Goal: Information Seeking & Learning: Learn about a topic

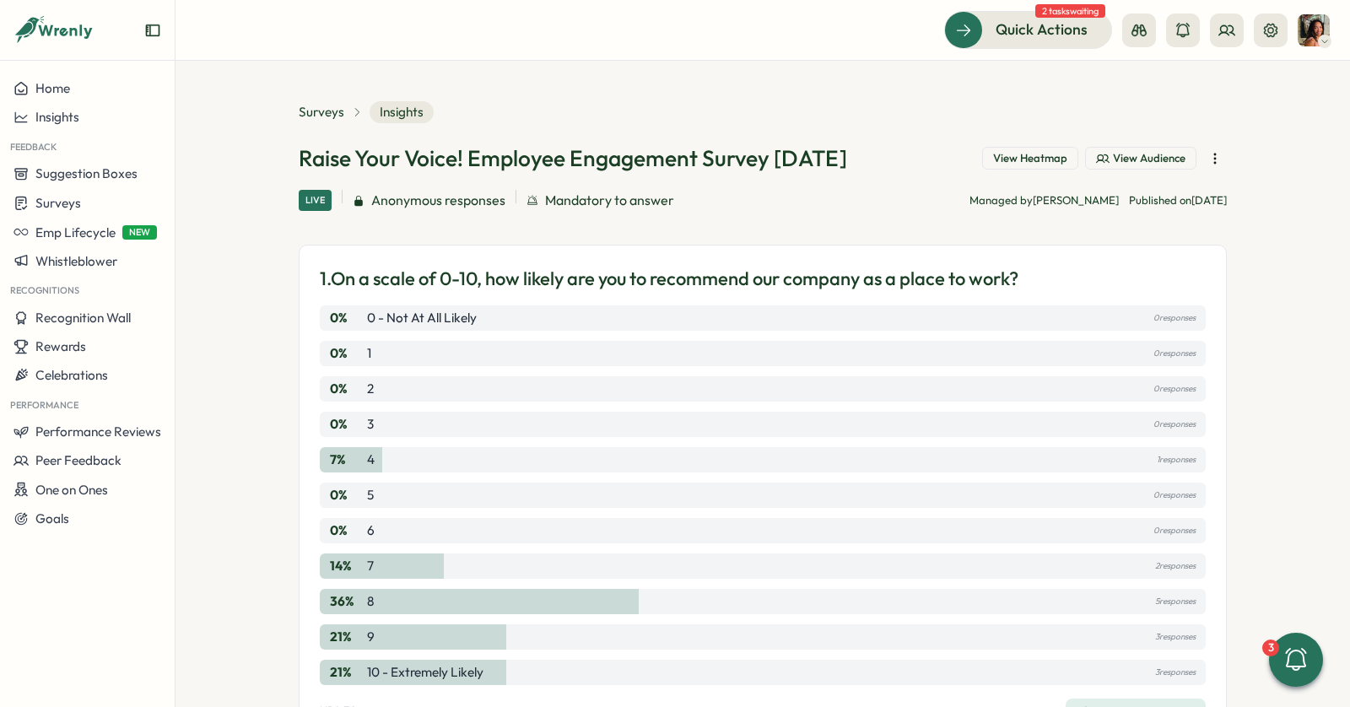
scroll to position [3389, 0]
click at [322, 108] on span "Surveys" at bounding box center [322, 112] width 46 height 19
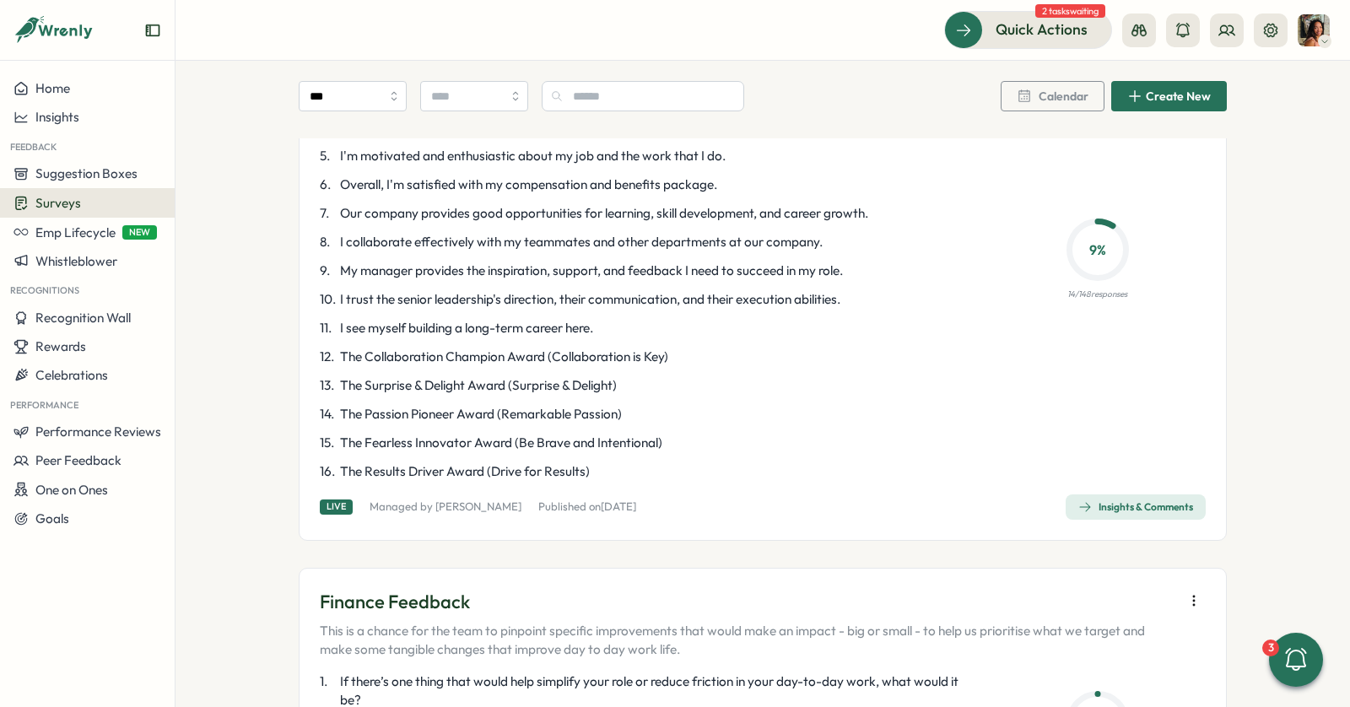
scroll to position [262, 0]
click at [1116, 512] on div "Insights & Comments" at bounding box center [1136, 508] width 115 height 14
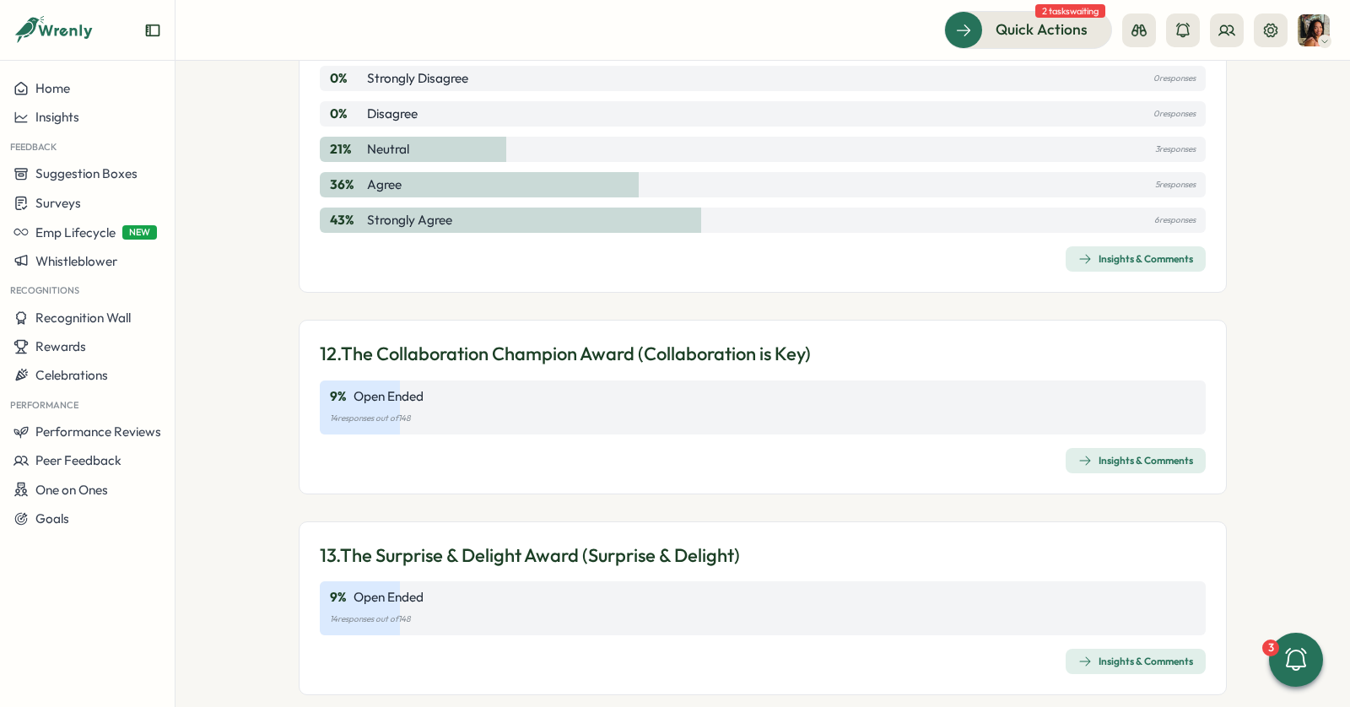
scroll to position [3581, 0]
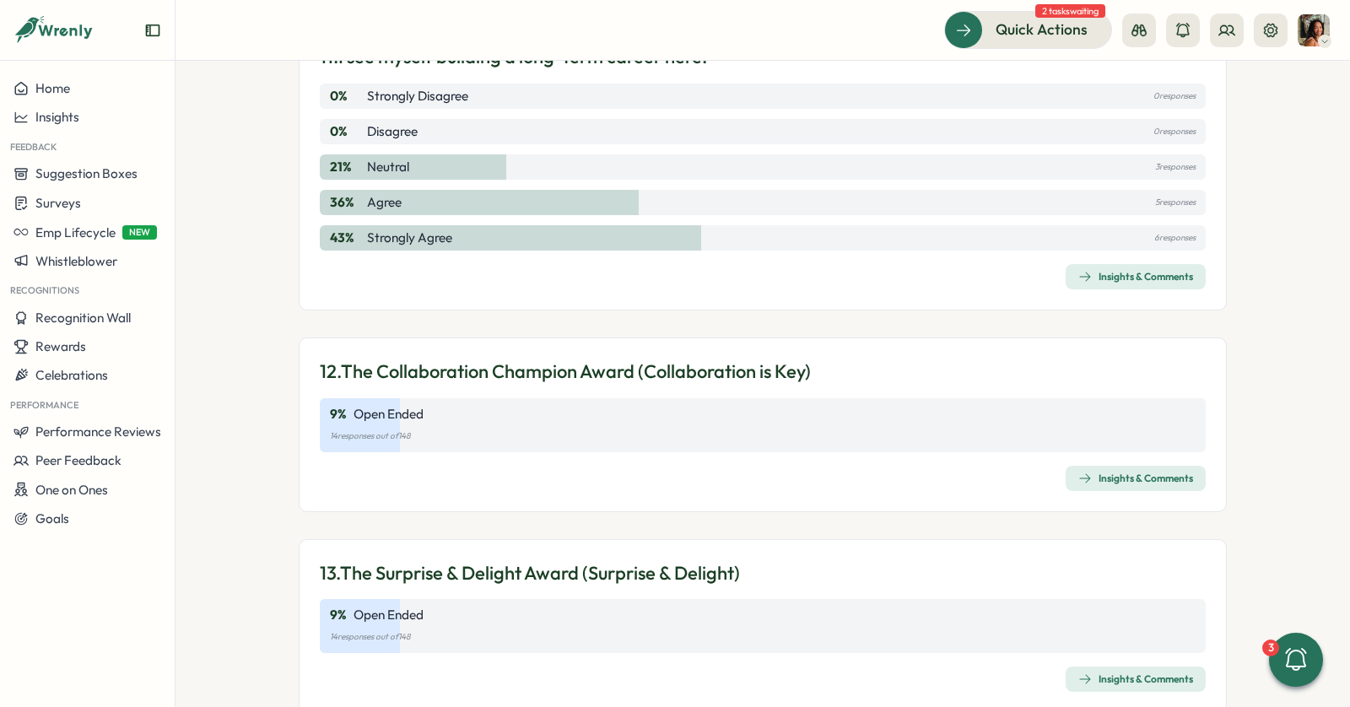
click at [1108, 474] on div "Insights & Comments" at bounding box center [1136, 479] width 115 height 14
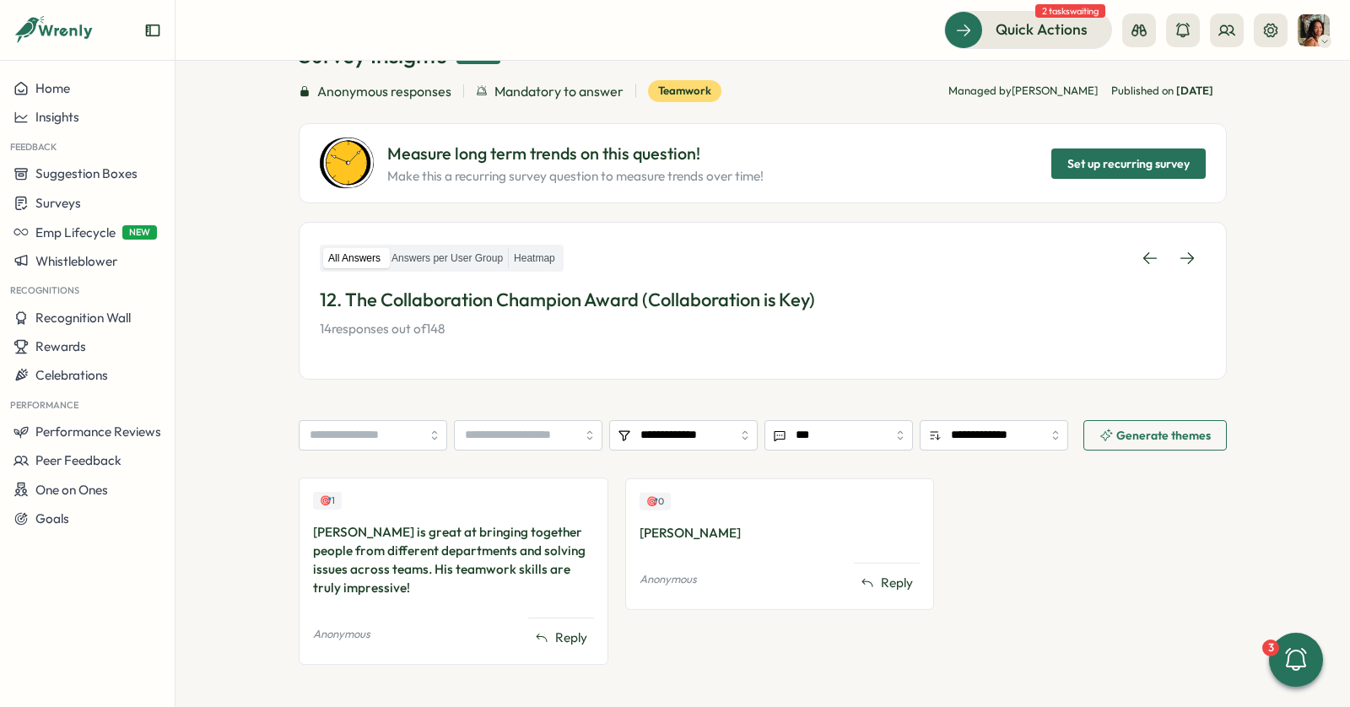
scroll to position [132, 0]
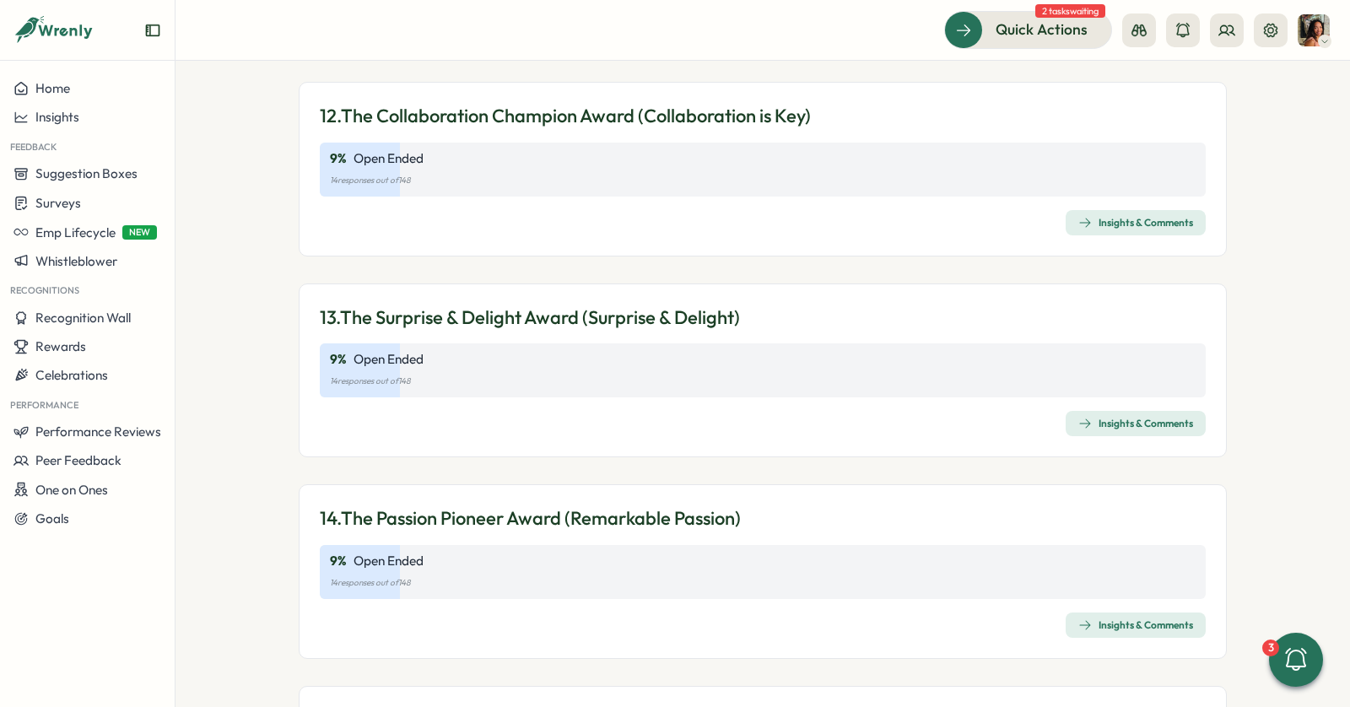
scroll to position [3839, 0]
click at [1080, 415] on icon "button" at bounding box center [1086, 422] width 14 height 14
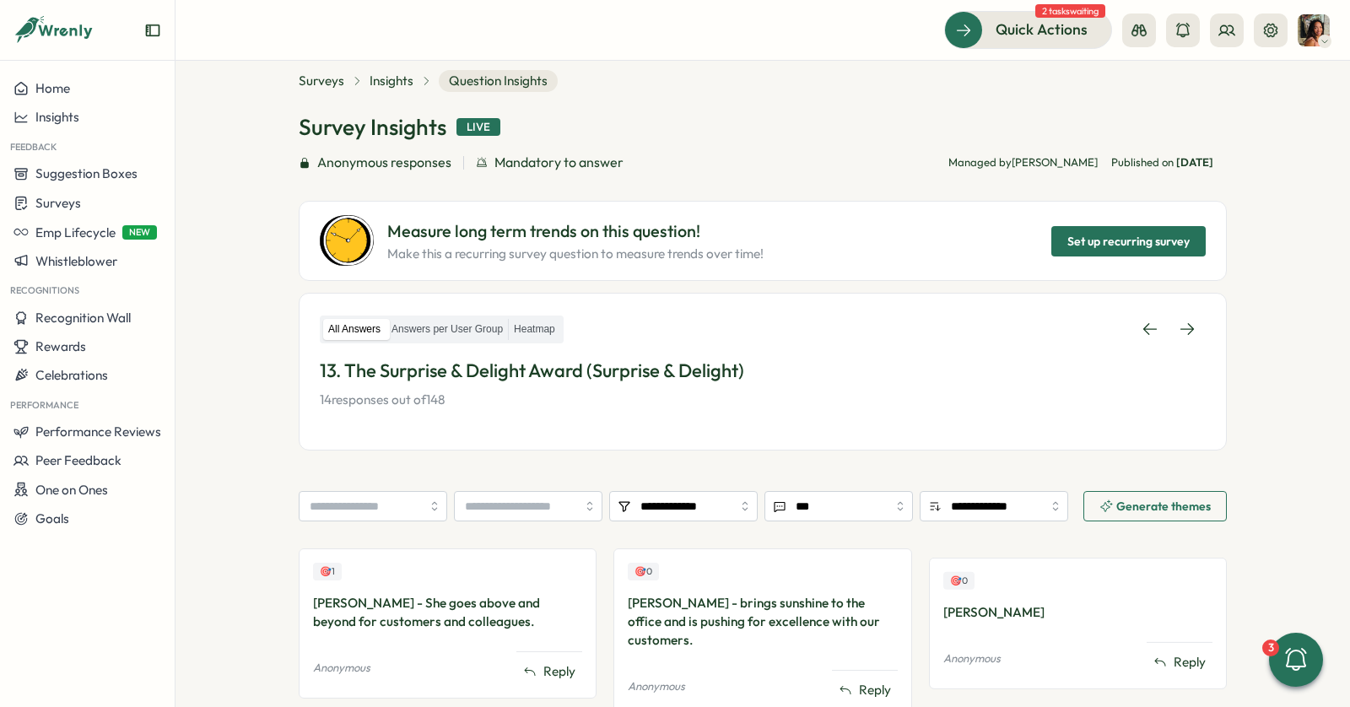
scroll to position [131, 0]
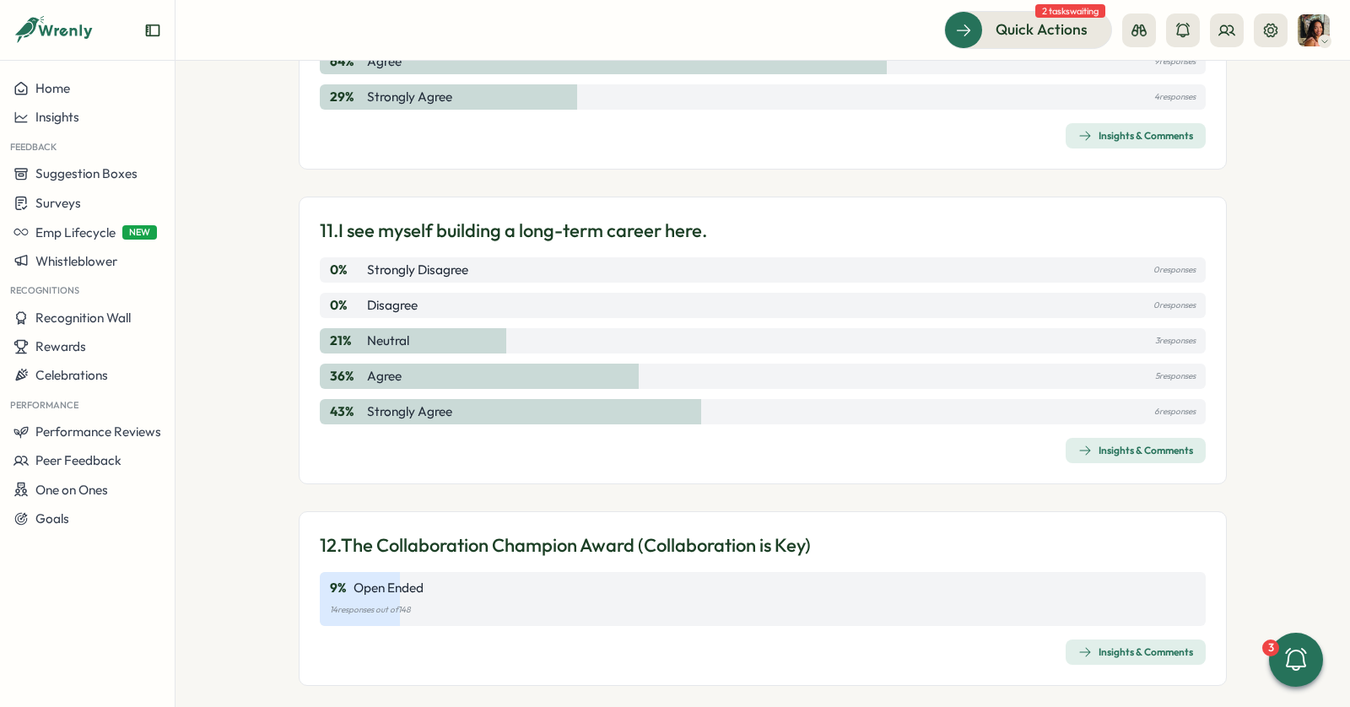
scroll to position [4219, 0]
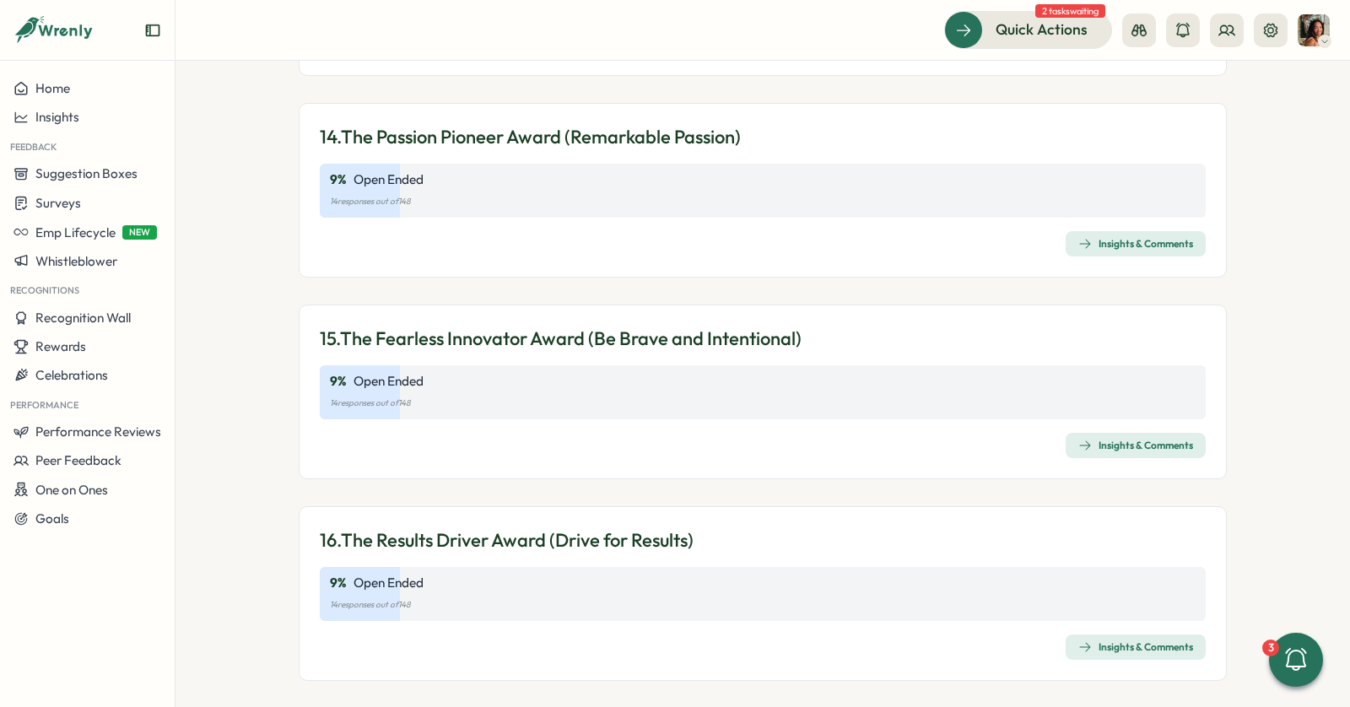
click at [1094, 237] on div "Insights & Comments" at bounding box center [1136, 244] width 115 height 14
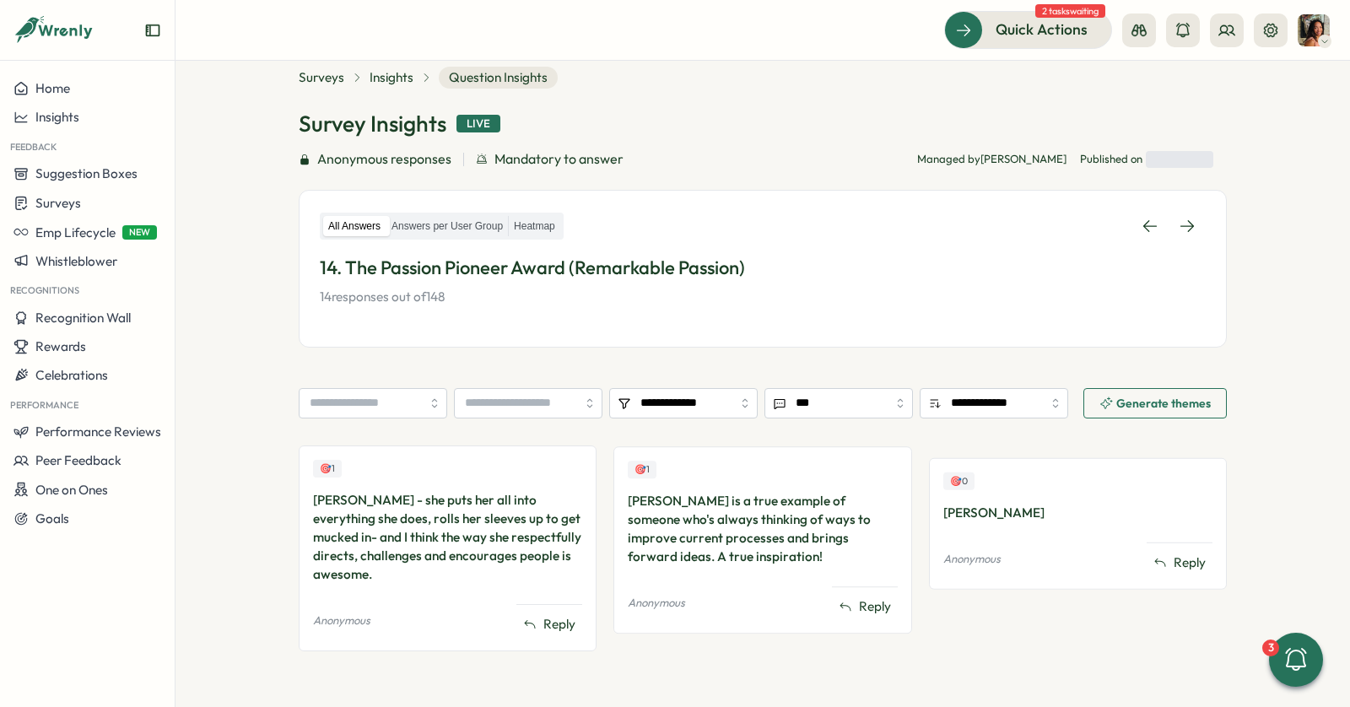
scroll to position [133, 0]
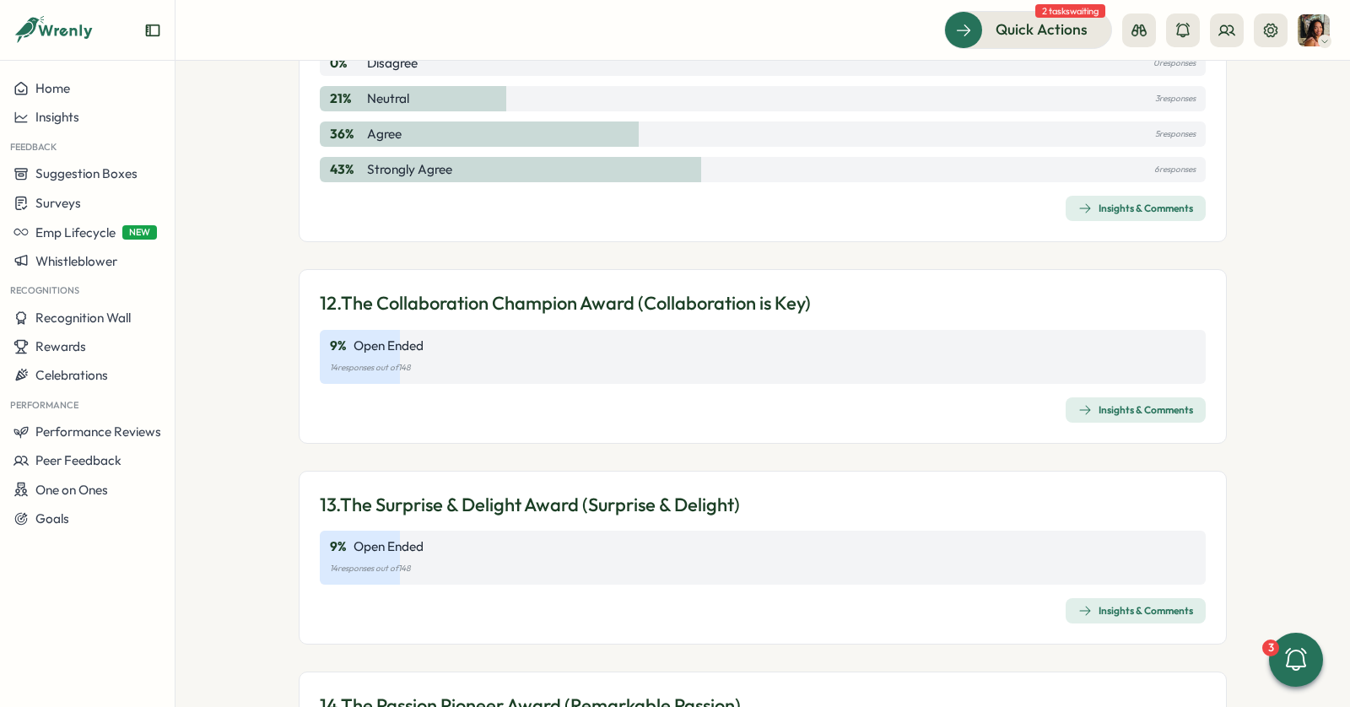
scroll to position [4219, 0]
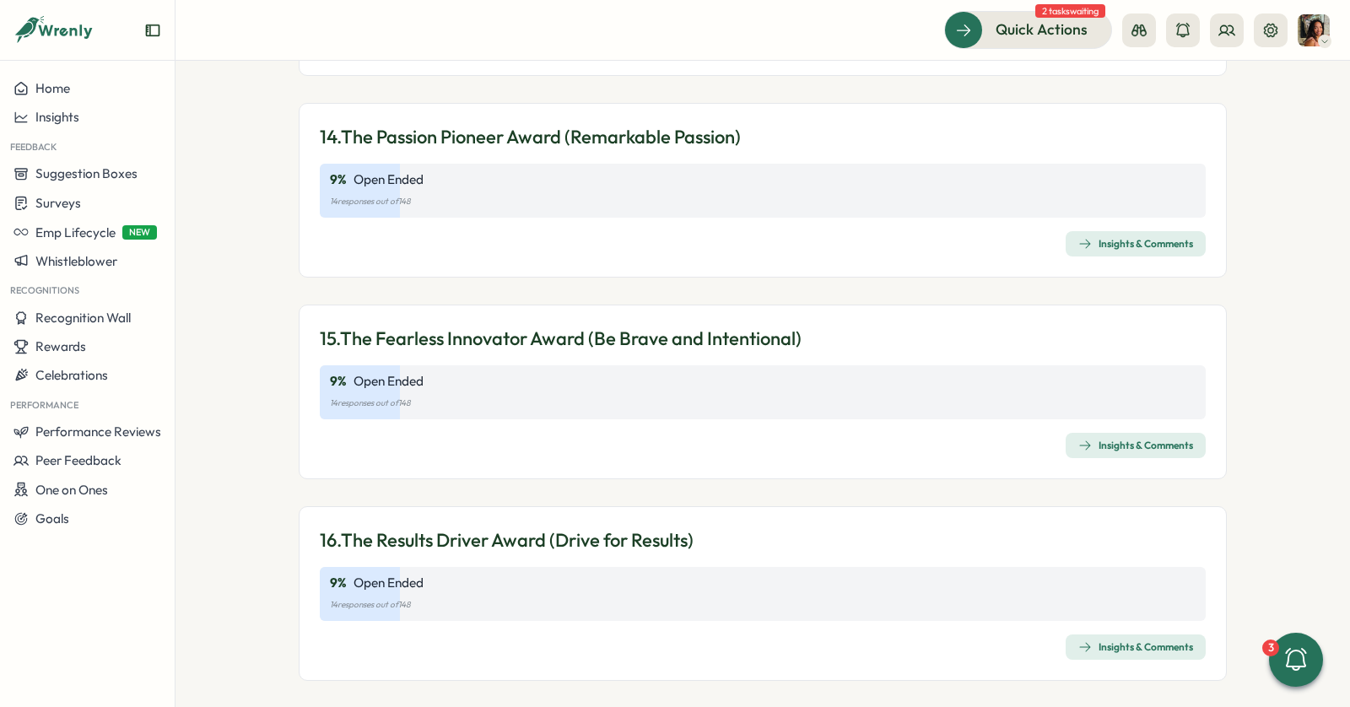
click at [1096, 439] on div "Insights & Comments" at bounding box center [1136, 446] width 115 height 14
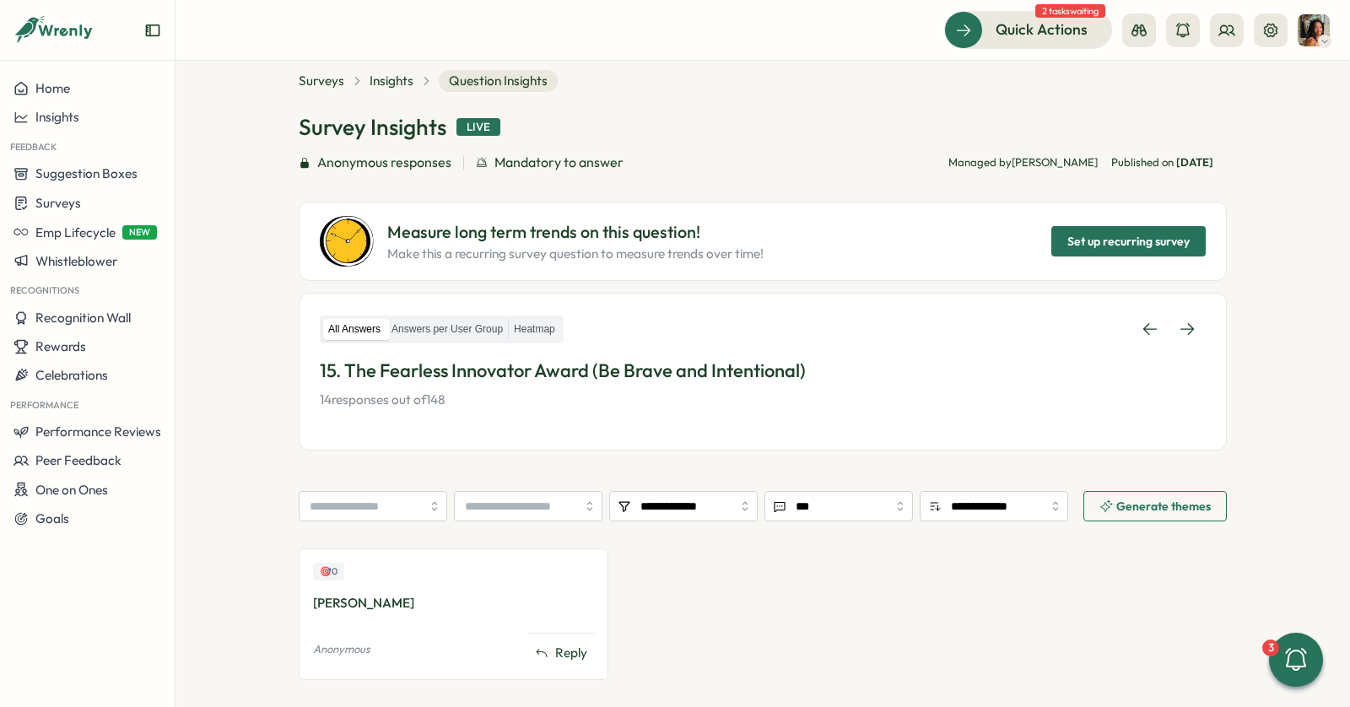
scroll to position [131, 0]
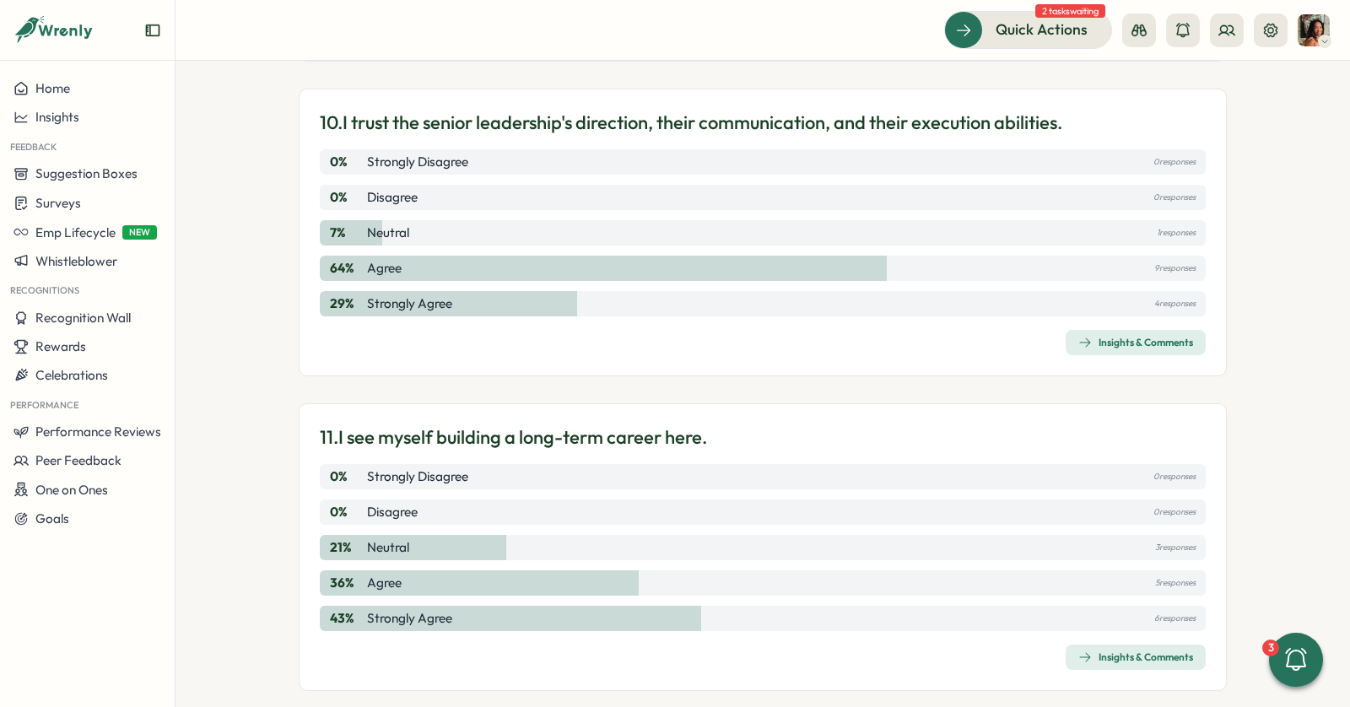
scroll to position [4219, 0]
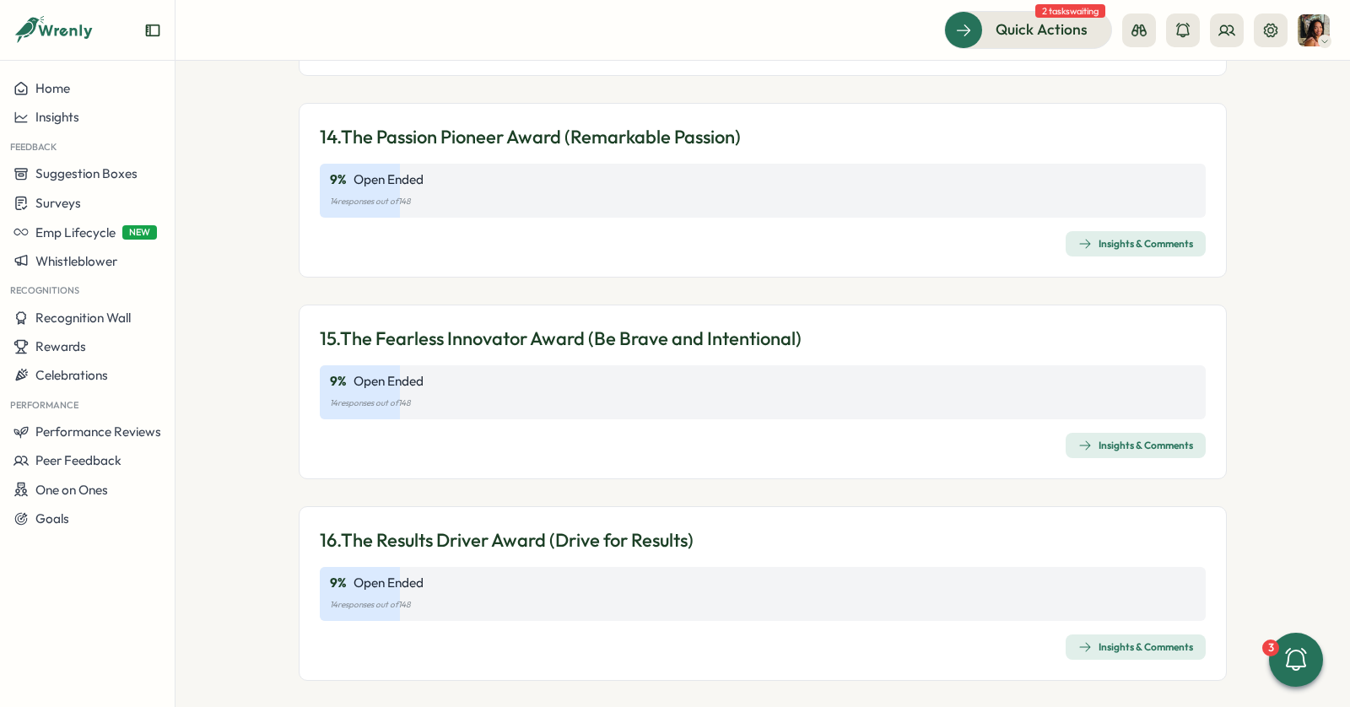
click at [1100, 652] on div "16. The Results Driver Award (Drive for Results) 9 % Open Ended 14 responses ou…" at bounding box center [763, 593] width 928 height 175
click at [1096, 641] on div "Insights & Comments" at bounding box center [1136, 648] width 115 height 14
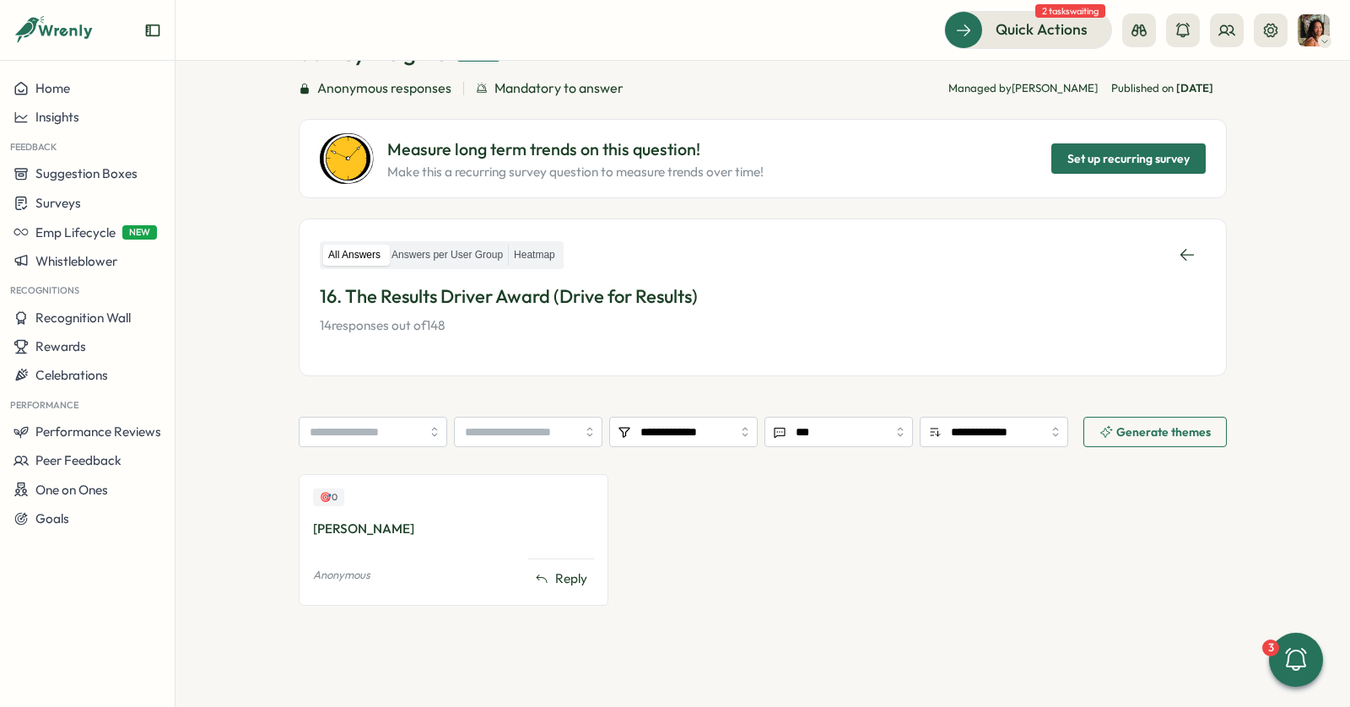
scroll to position [131, 0]
